Goal: Check status: Check status

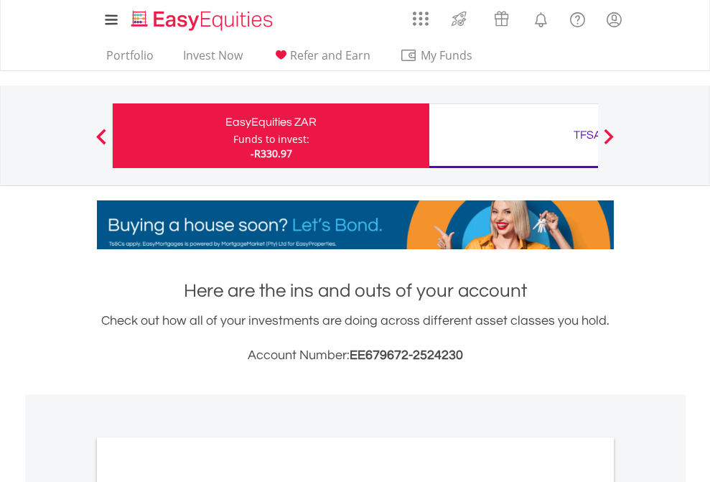
click at [233, 136] on div "Funds to invest:" at bounding box center [271, 139] width 76 height 14
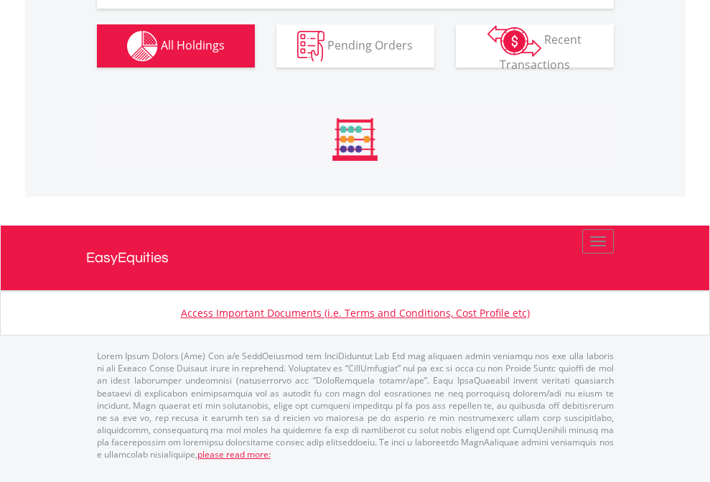
scroll to position [1597, 0]
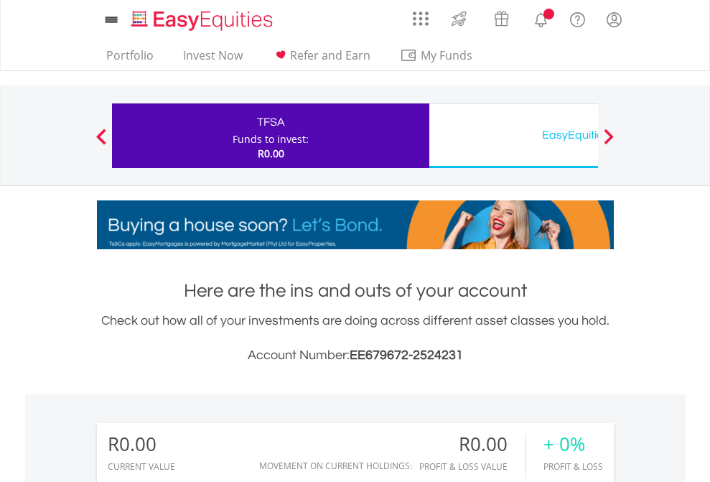
scroll to position [138, 226]
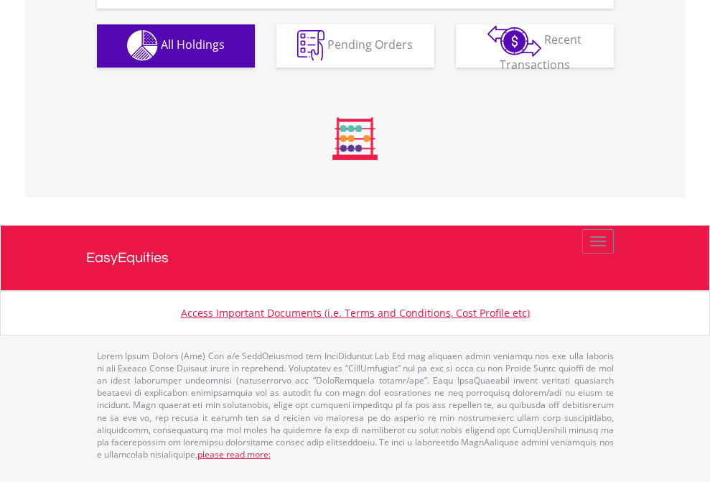
scroll to position [1422, 0]
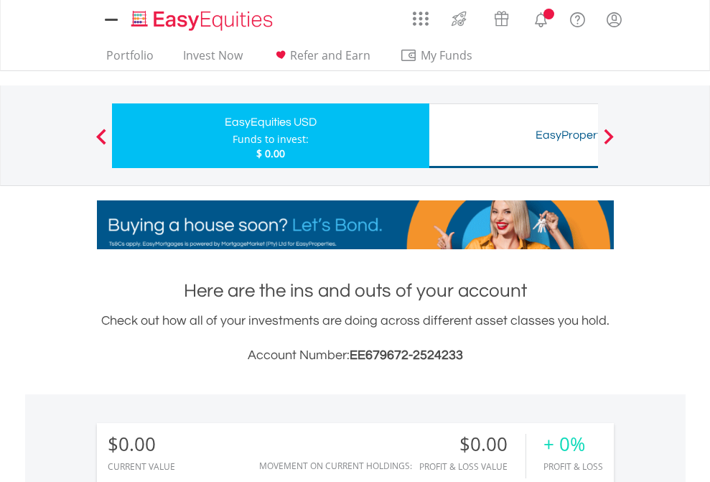
scroll to position [138, 226]
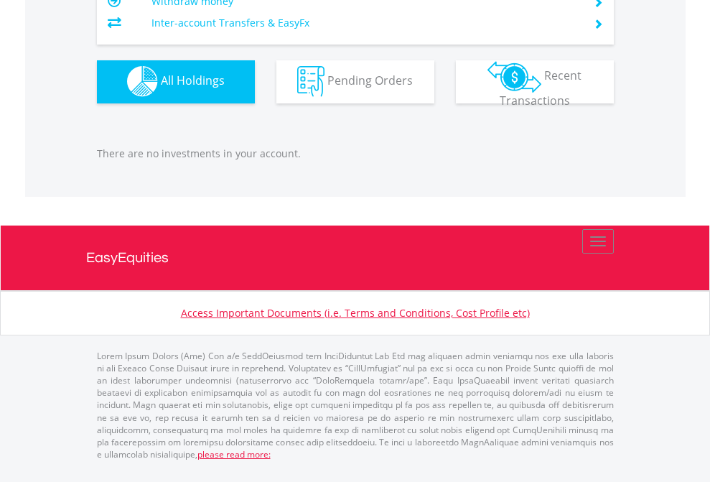
scroll to position [1422, 0]
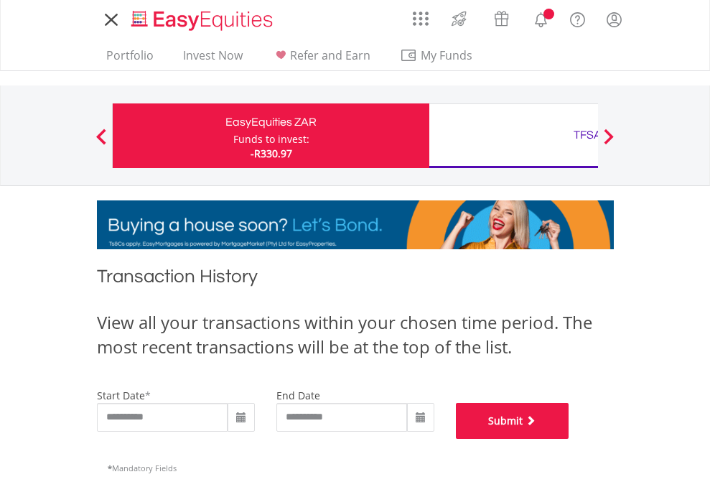
click at [570, 439] on button "Submit" at bounding box center [512, 421] width 113 height 36
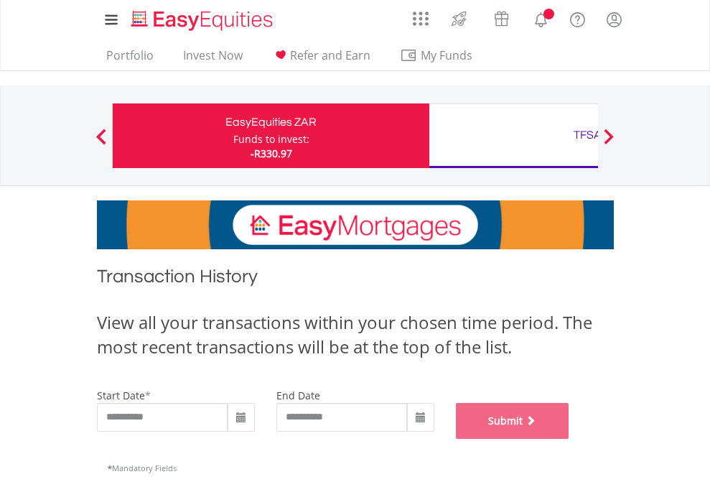
scroll to position [582, 0]
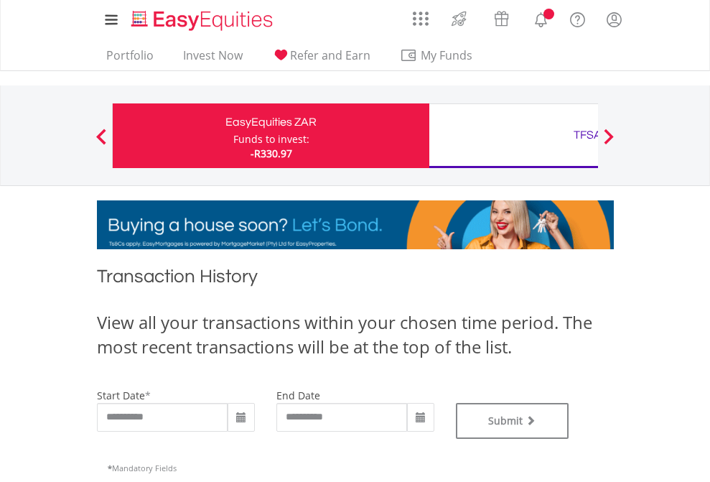
click at [514, 136] on div "TFSA" at bounding box center [587, 135] width 299 height 20
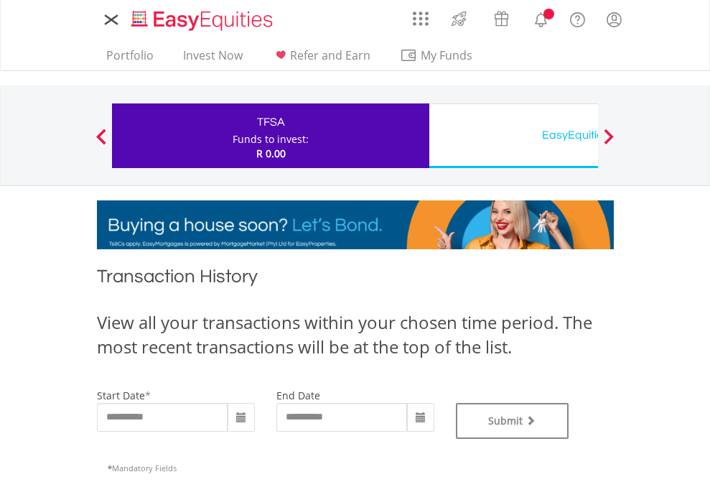
type input "**********"
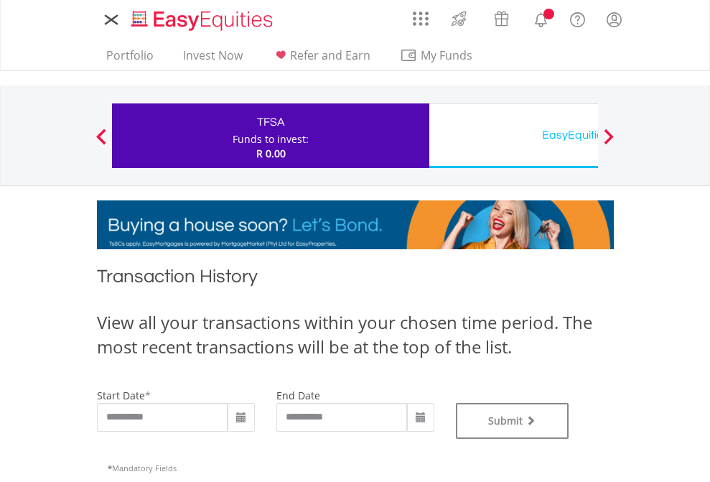
type input "**********"
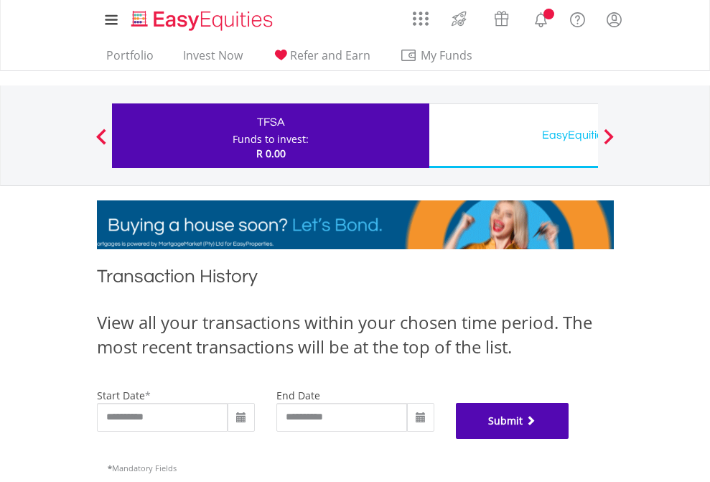
click at [570, 439] on button "Submit" at bounding box center [512, 421] width 113 height 36
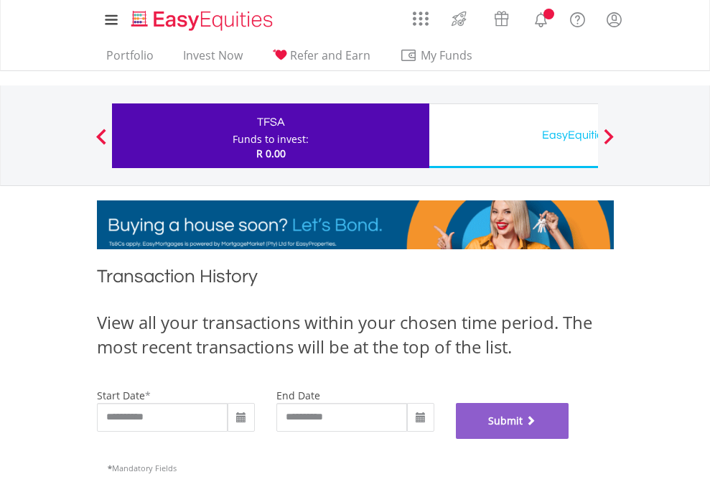
scroll to position [582, 0]
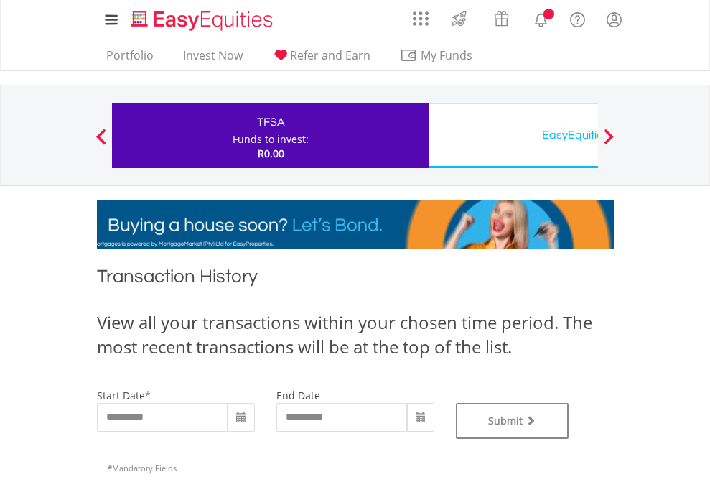
click at [514, 136] on div "EasyEquities USD" at bounding box center [587, 135] width 299 height 20
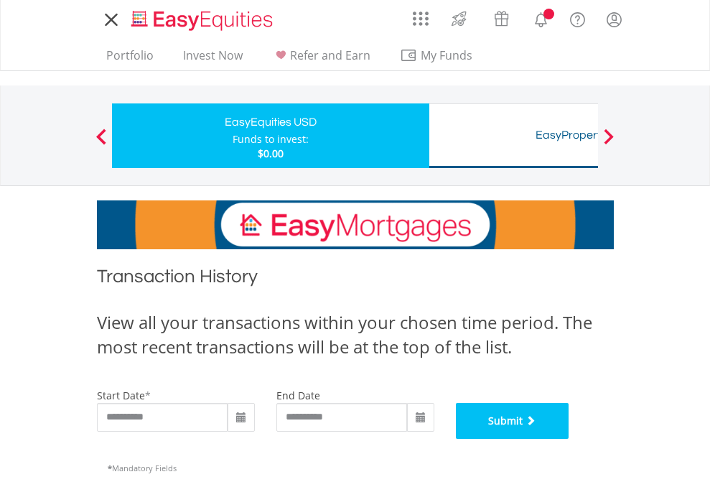
click at [570, 439] on button "Submit" at bounding box center [512, 421] width 113 height 36
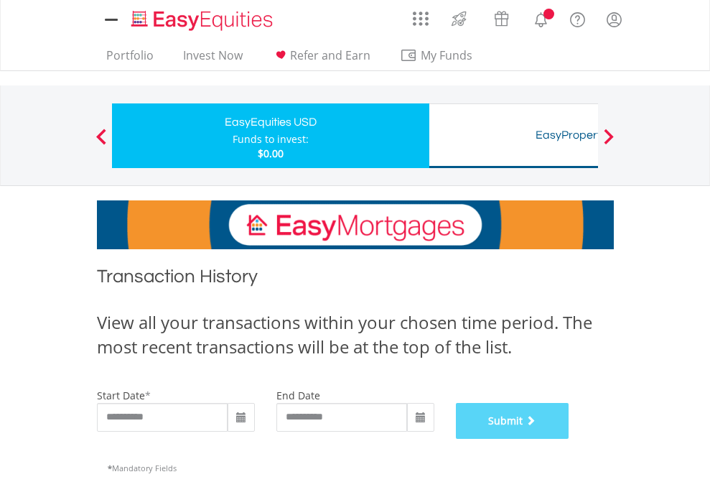
scroll to position [582, 0]
